Goal: Information Seeking & Learning: Check status

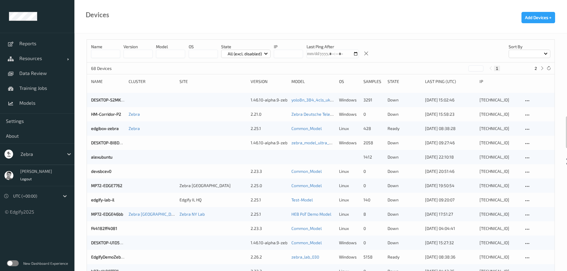
click at [31, 155] on div at bounding box center [41, 154] width 40 height 7
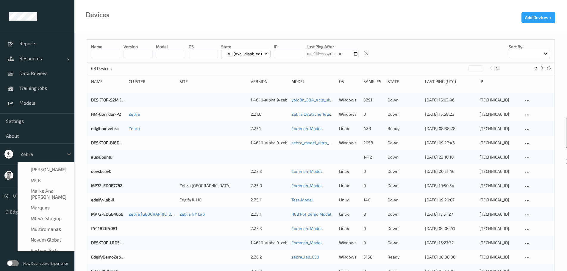
scroll to position [189, 0]
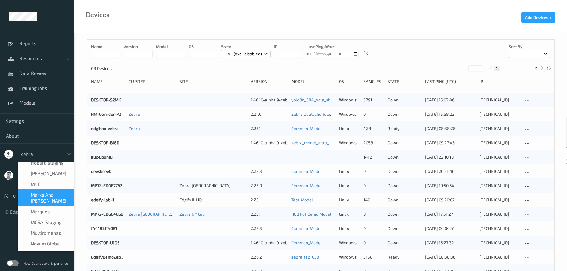
click at [43, 192] on span "Marks and [PERSON_NAME]" at bounding box center [51, 198] width 40 height 12
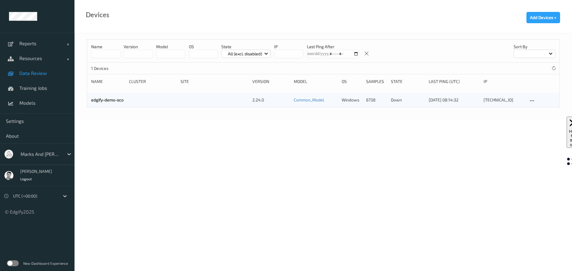
click at [38, 76] on span "Data Review" at bounding box center [43, 73] width 49 height 6
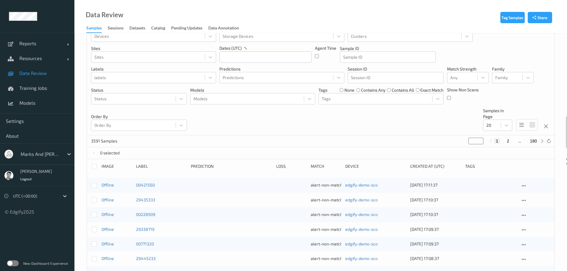
scroll to position [30, 0]
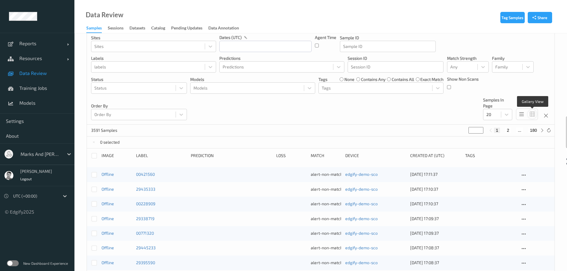
click at [532, 115] on icon at bounding box center [532, 114] width 5 height 5
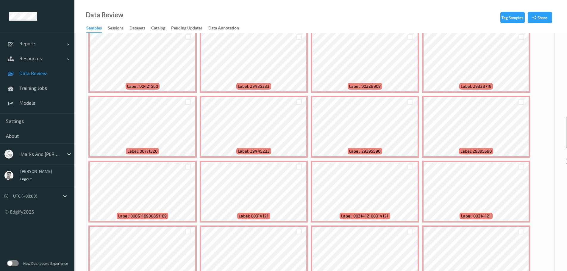
scroll to position [0, 0]
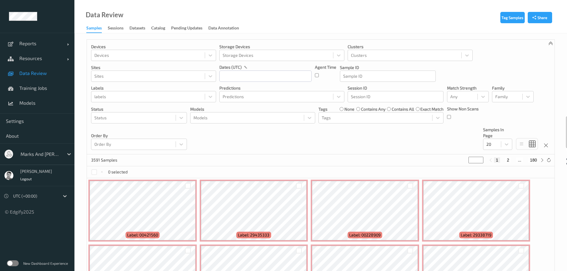
click at [14, 265] on label at bounding box center [13, 264] width 12 height 6
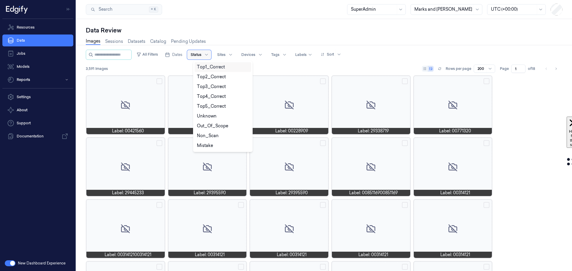
click at [201, 55] on div at bounding box center [196, 54] width 11 height 5
click at [147, 54] on button "All Filters" at bounding box center [147, 55] width 26 height 10
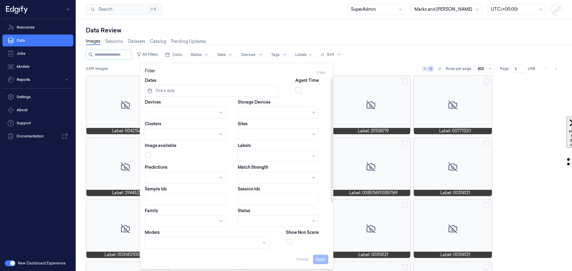
click at [146, 155] on button "button" at bounding box center [148, 155] width 6 height 6
click at [321, 261] on button "Apply" at bounding box center [320, 260] width 15 height 10
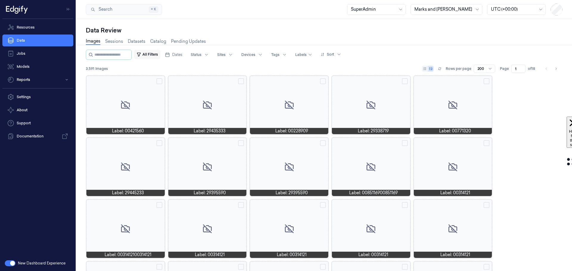
click at [151, 52] on button "All Filters" at bounding box center [147, 55] width 26 height 10
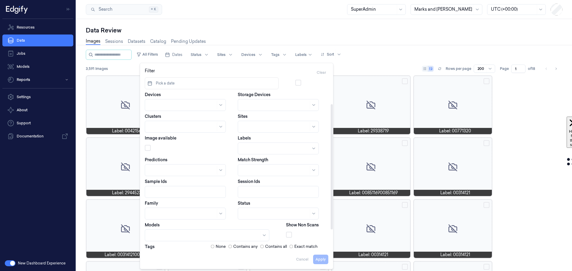
scroll to position [5, 0]
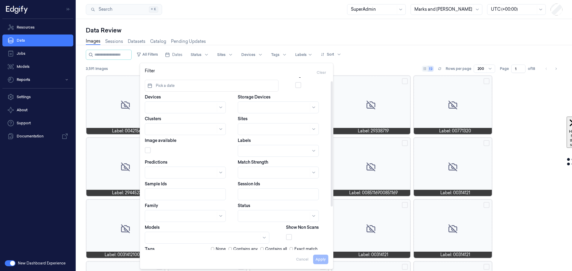
click at [147, 152] on button "button" at bounding box center [148, 150] width 6 height 6
click at [316, 258] on button "Apply" at bounding box center [320, 260] width 15 height 10
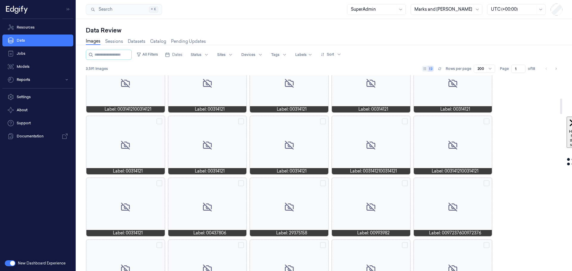
scroll to position [30, 0]
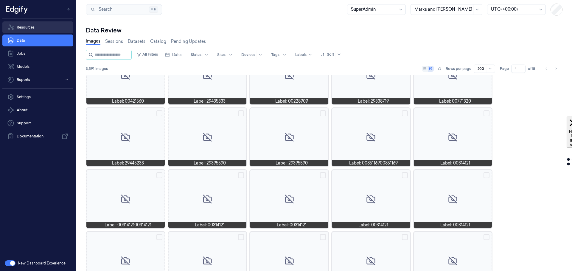
click at [32, 25] on link "Resources" at bounding box center [37, 27] width 71 height 12
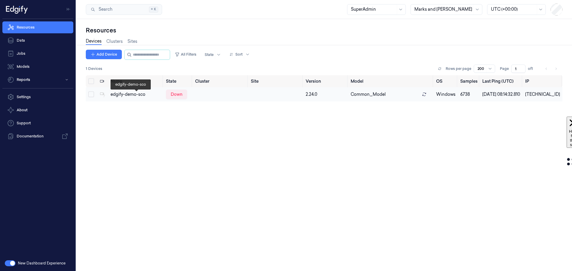
click at [126, 98] on div "edgify-demo-sco" at bounding box center [135, 94] width 51 height 6
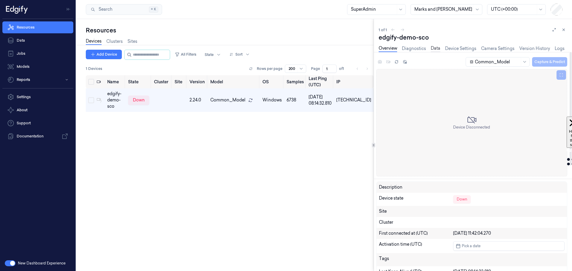
click at [436, 49] on link "Data" at bounding box center [435, 48] width 10 height 7
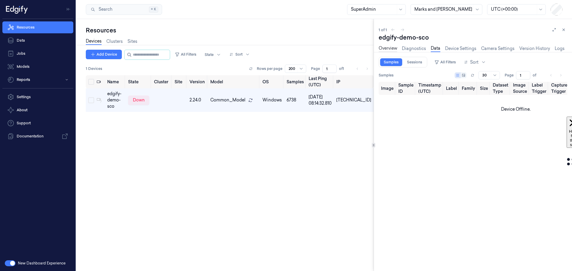
click at [384, 49] on link "Overview" at bounding box center [387, 48] width 18 height 7
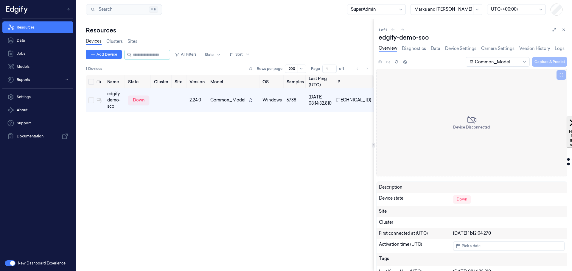
click at [457, 11] on div at bounding box center [443, 9] width 58 height 6
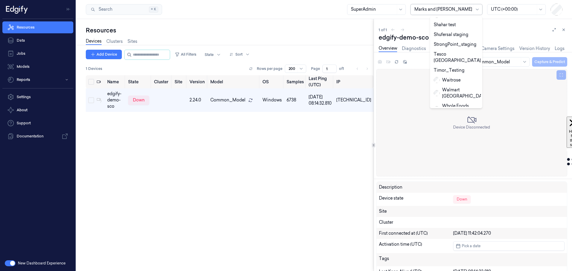
scroll to position [329, 0]
click at [449, 118] on div "Zebra" at bounding box center [443, 121] width 20 height 6
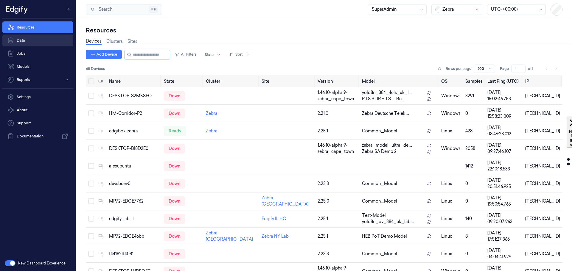
click at [24, 41] on link "Data" at bounding box center [37, 41] width 71 height 12
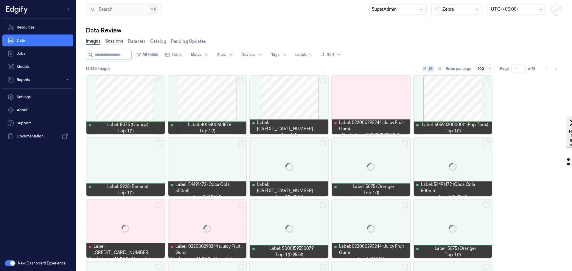
click at [115, 43] on link "Sessions" at bounding box center [114, 41] width 18 height 7
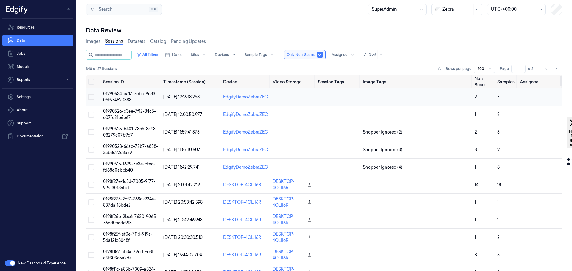
click at [128, 97] on td "01990534-ea17-7eba-9c83-05f574820388" at bounding box center [131, 97] width 60 height 18
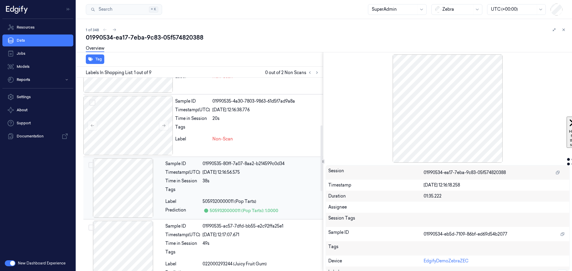
scroll to position [179, 0]
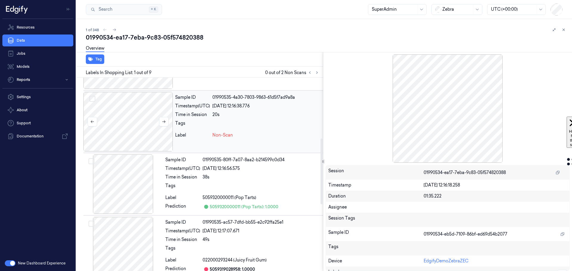
click at [123, 127] on div at bounding box center [127, 122] width 89 height 60
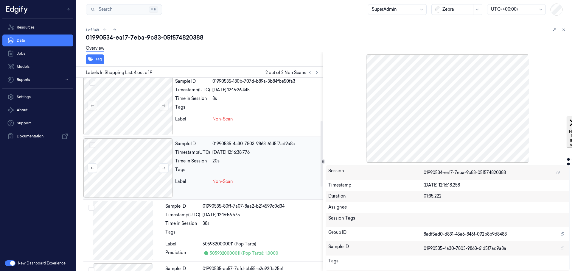
scroll to position [126, 0]
